Goal: Information Seeking & Learning: Stay updated

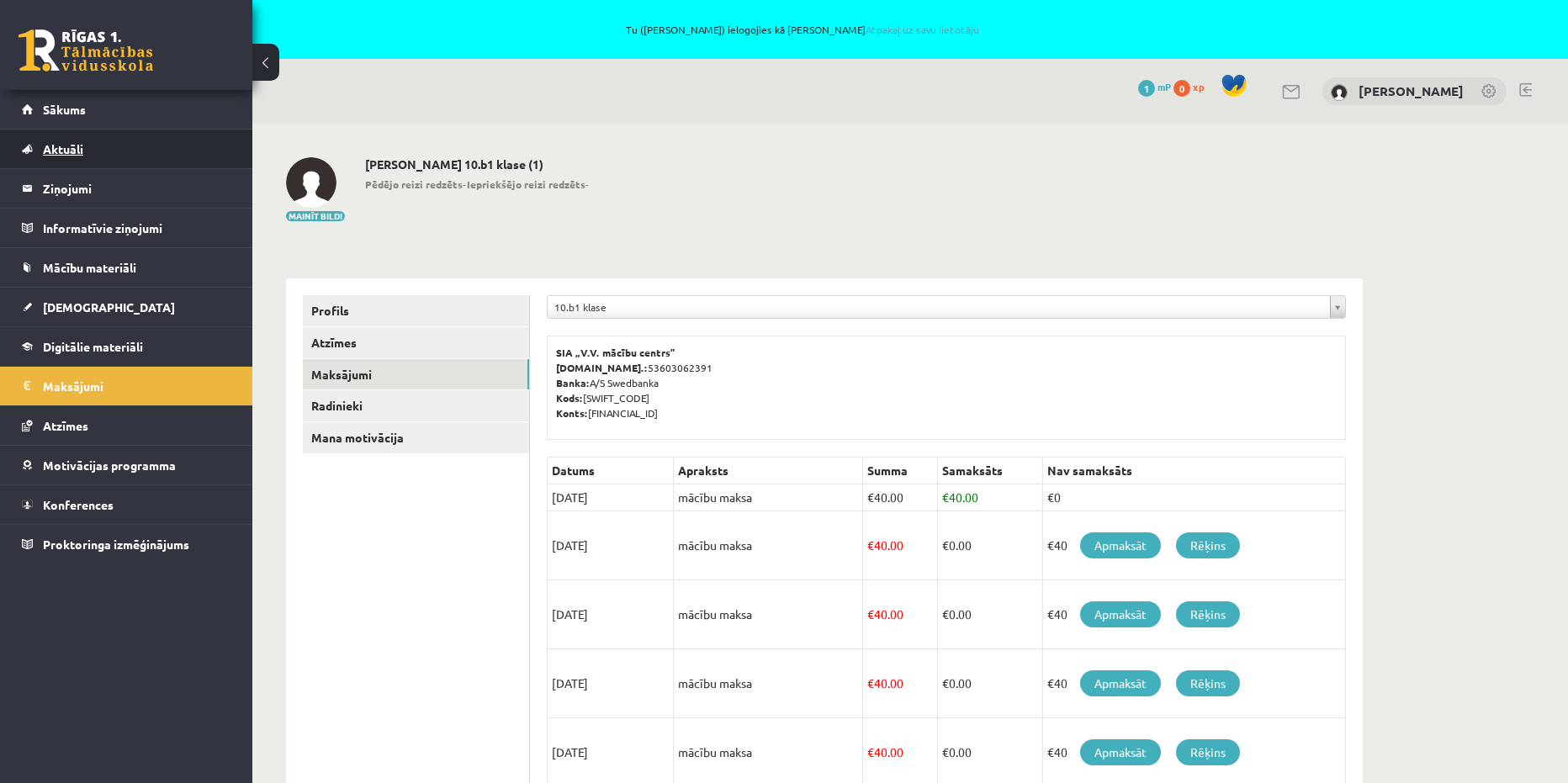
click at [115, 140] on link "Aktuāli" at bounding box center [126, 149] width 209 height 39
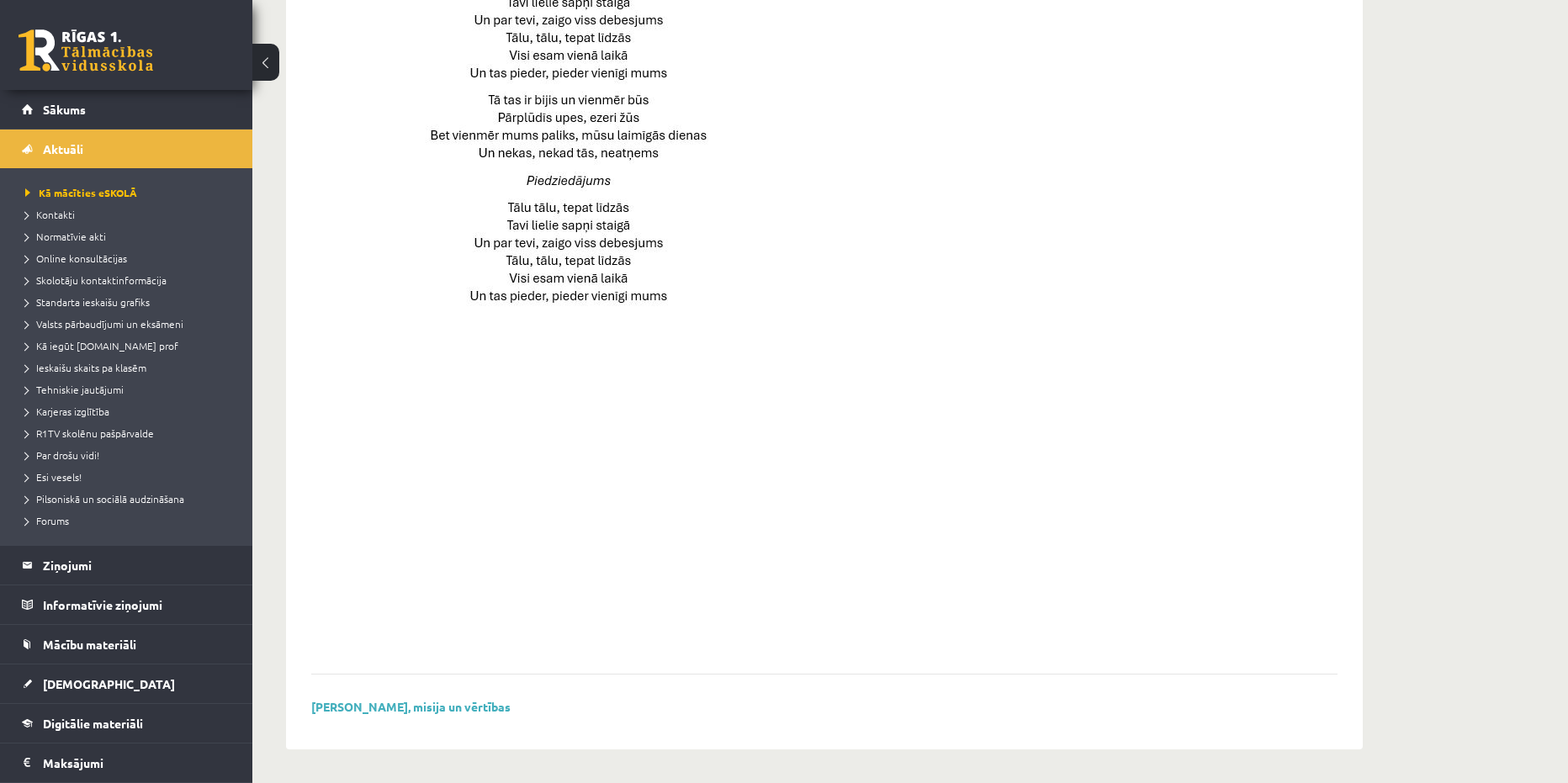
scroll to position [1025, 0]
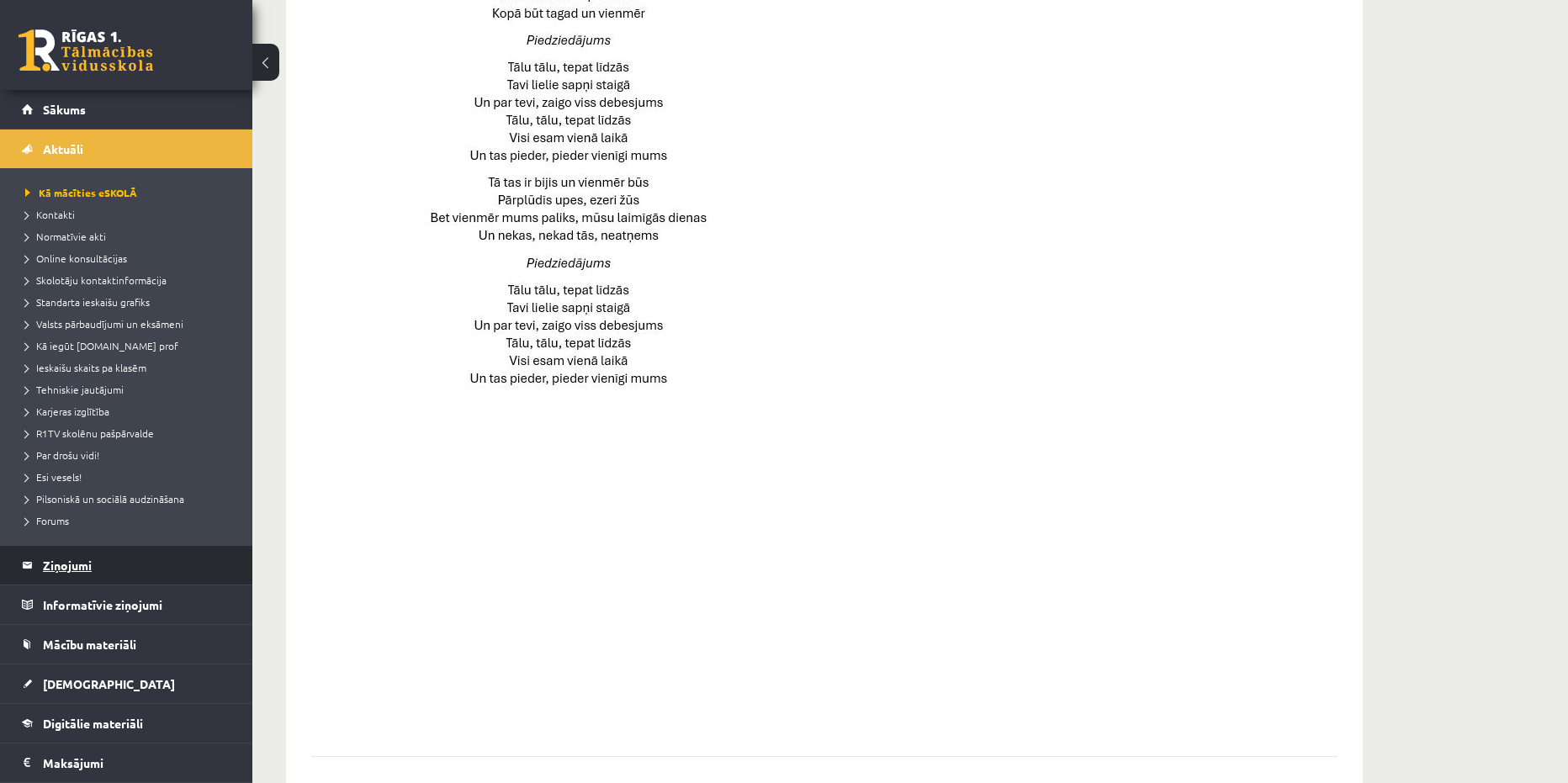
click at [134, 558] on legend "Ziņojumi 1" at bounding box center [137, 566] width 188 height 39
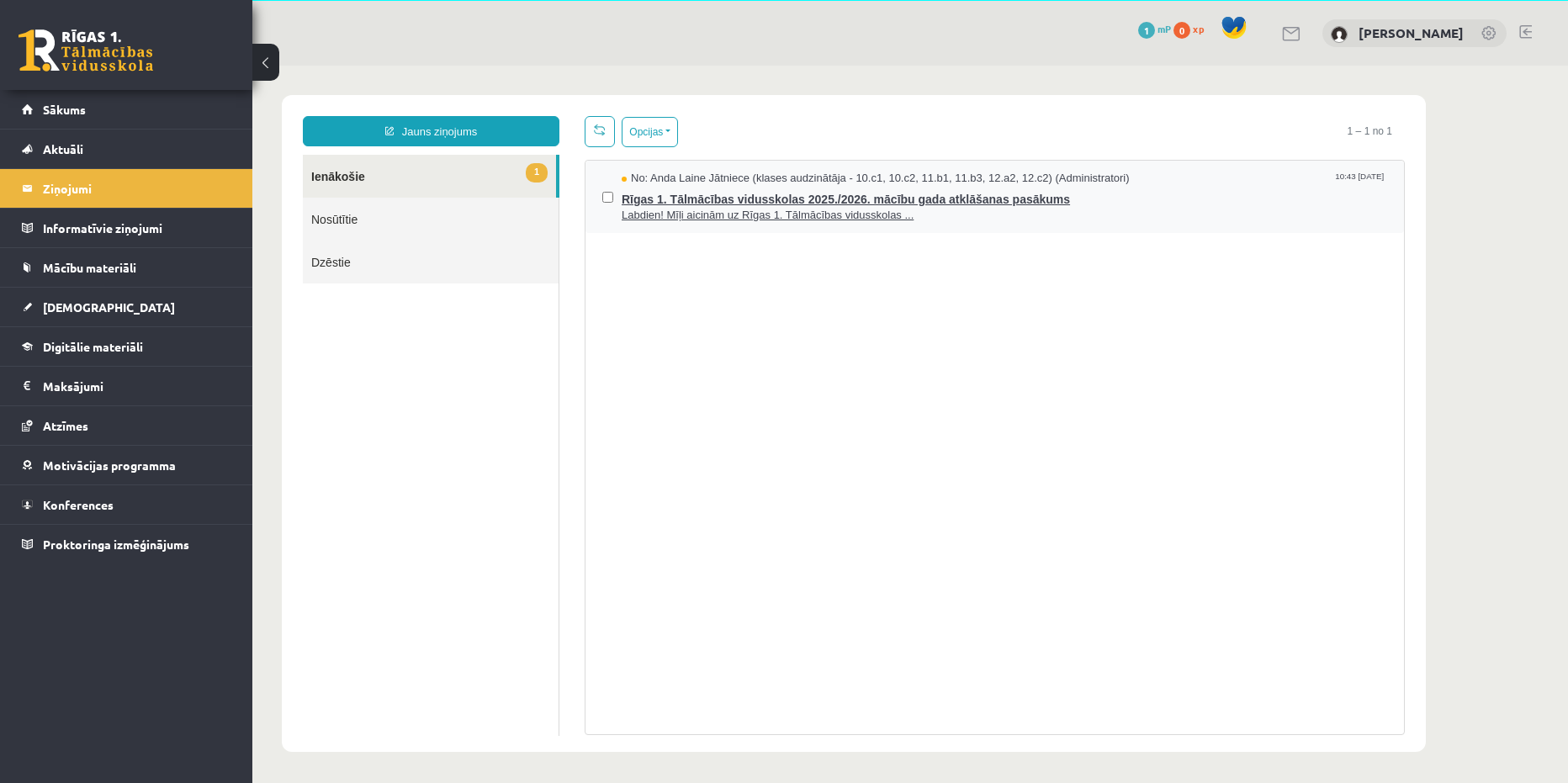
click at [739, 191] on span "Rīgas 1. Tālmācības vidusskolas 2025./2026. mācību gada atklāšanas pasākums" at bounding box center [1004, 197] width 765 height 21
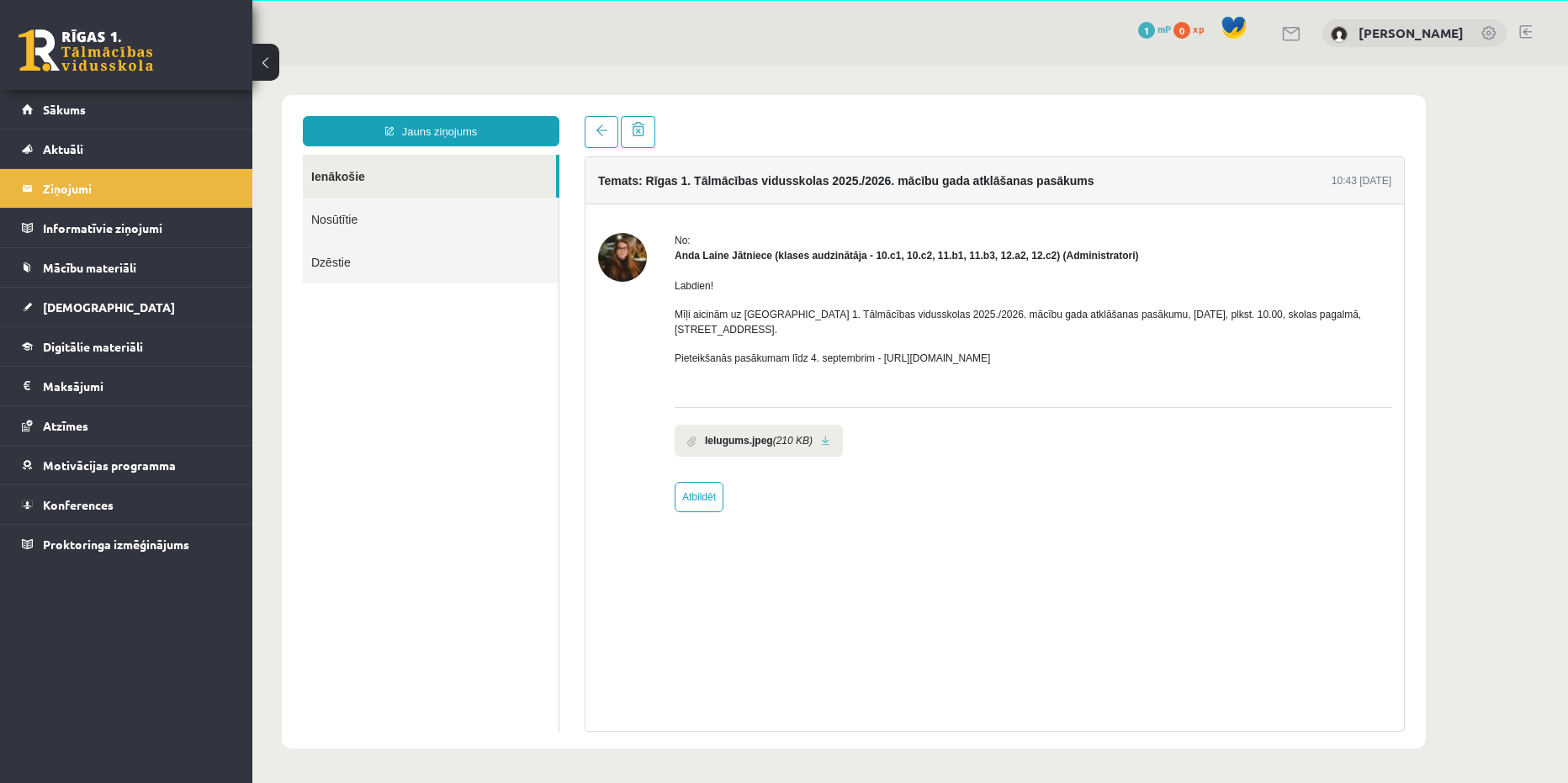
click at [823, 436] on link at bounding box center [825, 440] width 9 height 11
click at [111, 311] on link "[DEMOGRAPHIC_DATA]" at bounding box center [126, 307] width 209 height 39
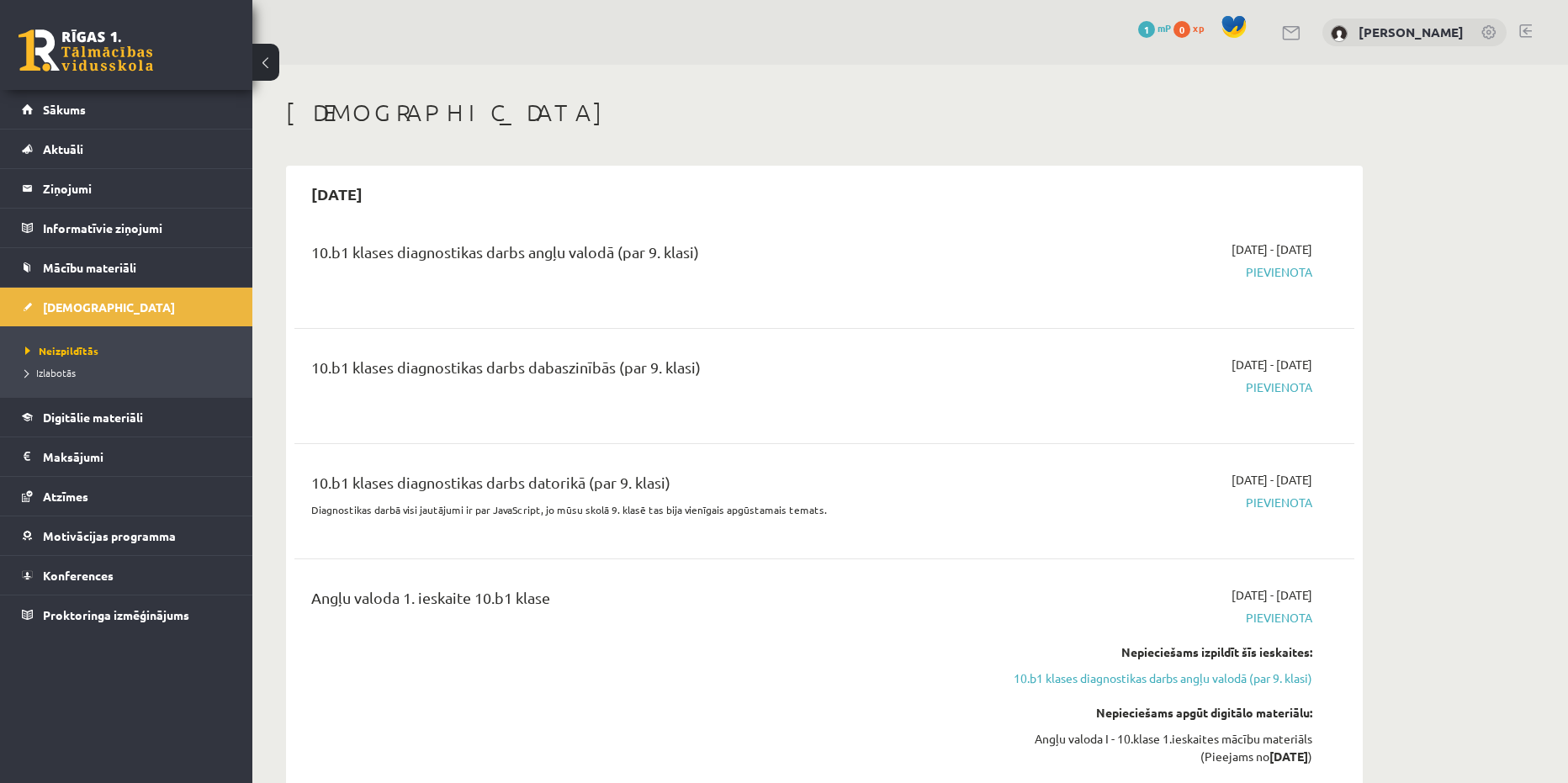
click at [1272, 266] on span "Pievienota" at bounding box center [1153, 272] width 317 height 18
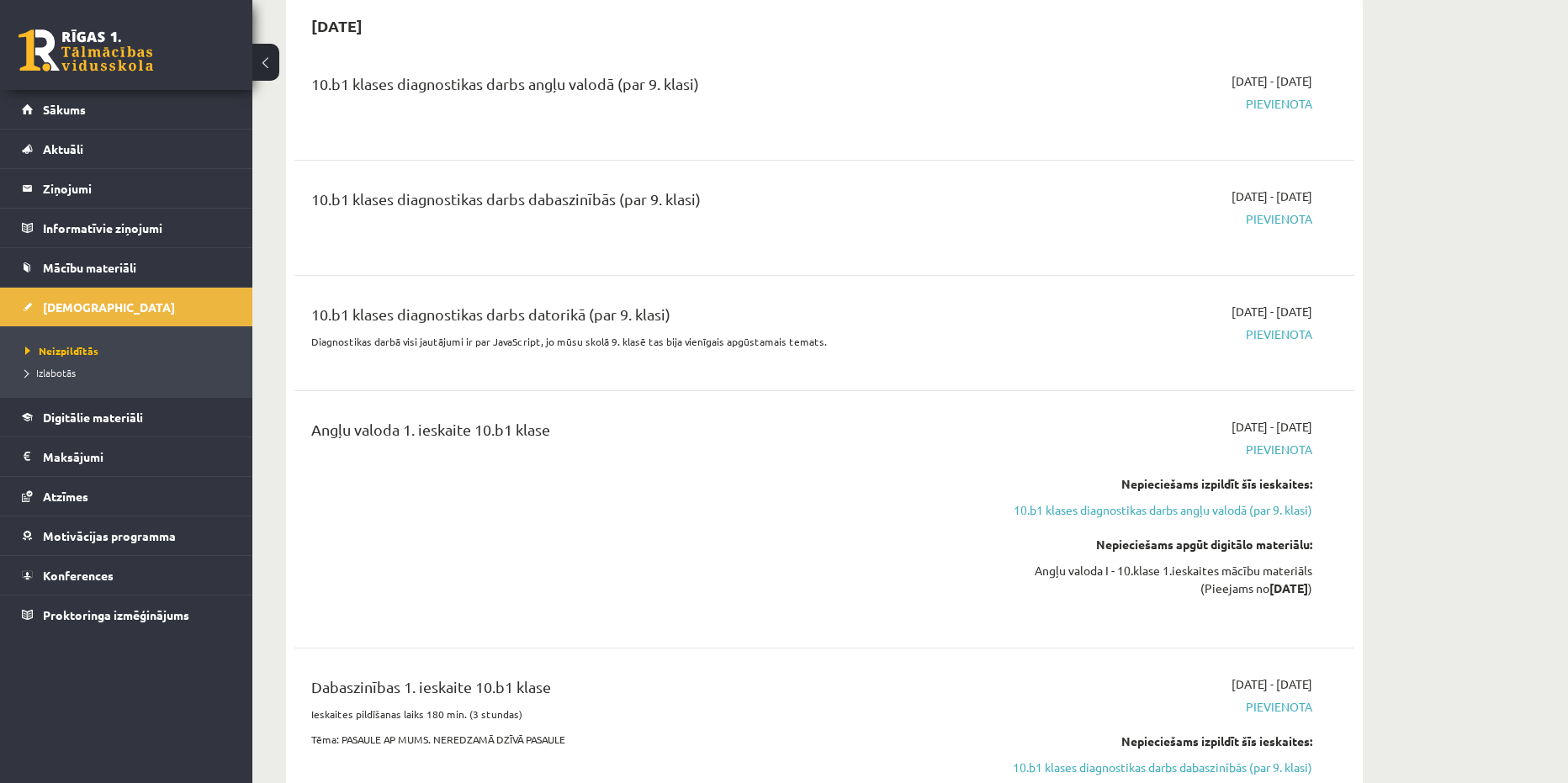
scroll to position [143, 0]
